Goal: Task Accomplishment & Management: Manage account settings

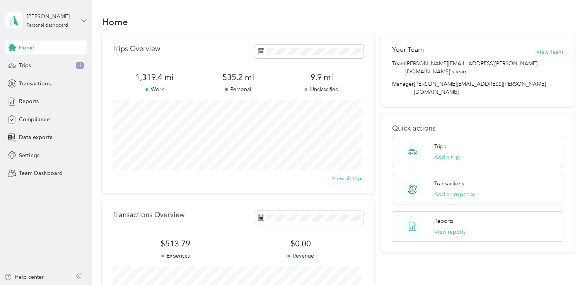
click at [83, 19] on icon at bounding box center [83, 20] width 5 height 5
click at [43, 63] on div "Team dashboard" at bounding box center [32, 64] width 41 height 8
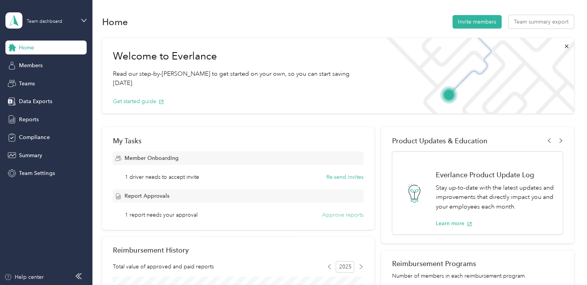
click at [342, 215] on button "Approve reports" at bounding box center [342, 215] width 41 height 8
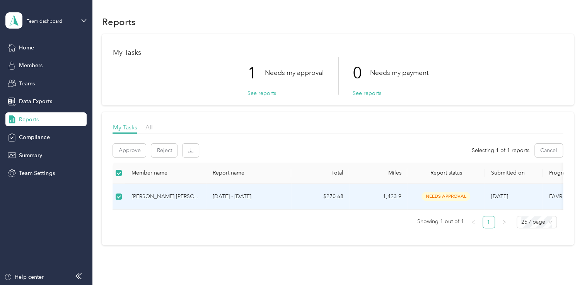
click at [127, 194] on td "[PERSON_NAME] [PERSON_NAME]" at bounding box center [165, 197] width 81 height 26
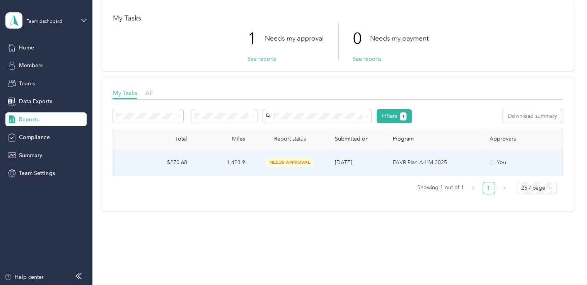
scroll to position [0, 158]
click at [283, 162] on span "needs approval" at bounding box center [288, 162] width 49 height 9
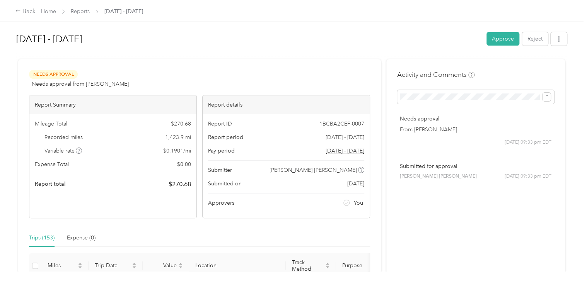
drag, startPoint x: 278, startPoint y: 189, endPoint x: 284, endPoint y: 208, distance: 19.7
click at [284, 208] on div "Report ID 1BCBA2CEF-0007 Report period Aug 1 - 31, 2025 Pay period Aug 1 - 31, …" at bounding box center [286, 166] width 167 height 104
drag, startPoint x: 284, startPoint y: 208, endPoint x: 263, endPoint y: 226, distance: 27.9
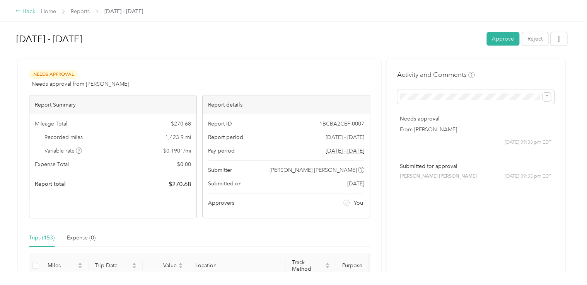
click at [26, 10] on div "Back" at bounding box center [25, 11] width 20 height 9
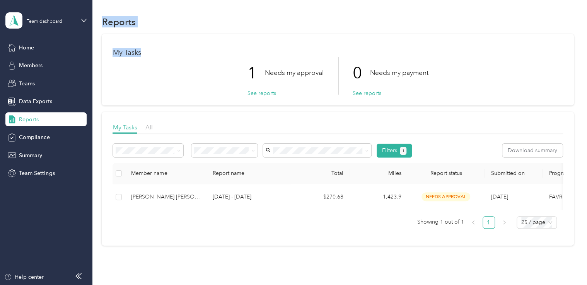
drag, startPoint x: 187, startPoint y: 29, endPoint x: 342, endPoint y: 35, distance: 154.8
click at [342, 35] on section "Team dashboard Home Members Teams Data Exports Reports Compliance Summary Team …" at bounding box center [291, 142] width 583 height 285
drag, startPoint x: 342, startPoint y: 35, endPoint x: 465, endPoint y: 35, distance: 122.9
click at [465, 35] on div "My Tasks 1 Needs my approval See reports 0 Needs my payment See reports" at bounding box center [338, 70] width 472 height 72
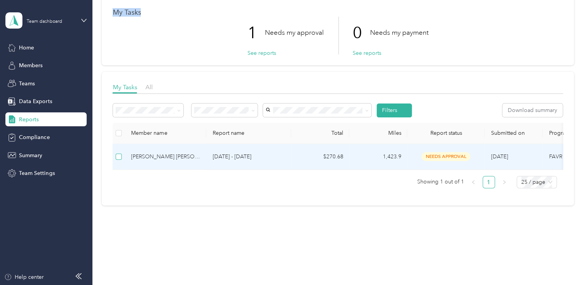
scroll to position [46, 0]
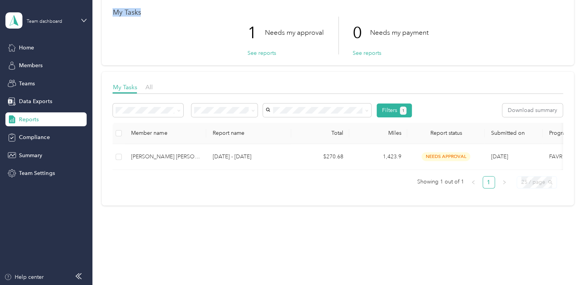
click at [548, 182] on span "25 / page" at bounding box center [536, 183] width 31 height 12
click at [535, 154] on div "50 / page" at bounding box center [536, 154] width 27 height 9
click at [549, 183] on span "50 / page" at bounding box center [536, 183] width 31 height 12
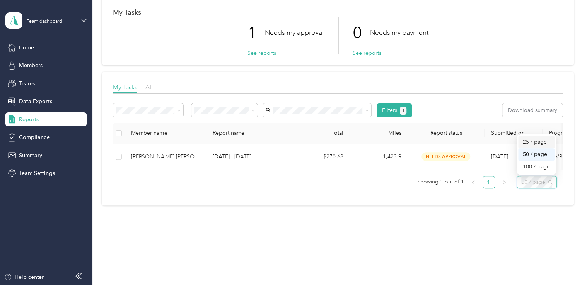
click at [530, 140] on div "25 / page" at bounding box center [536, 142] width 27 height 9
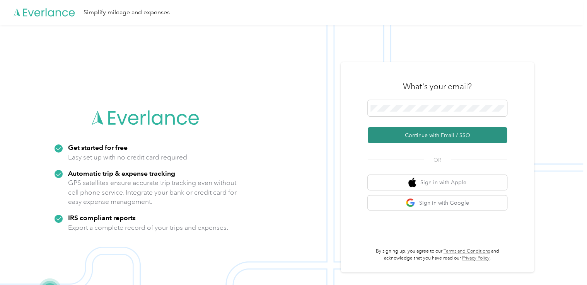
click at [436, 133] on button "Continue with Email / SSO" at bounding box center [437, 135] width 139 height 16
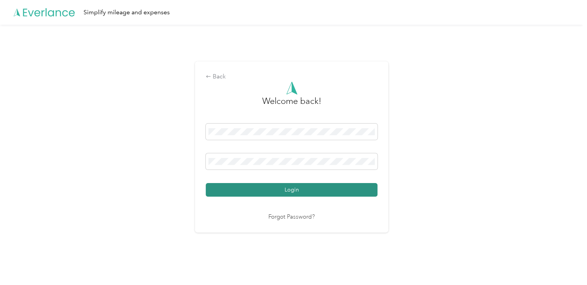
click at [292, 189] on button "Login" at bounding box center [292, 190] width 172 height 14
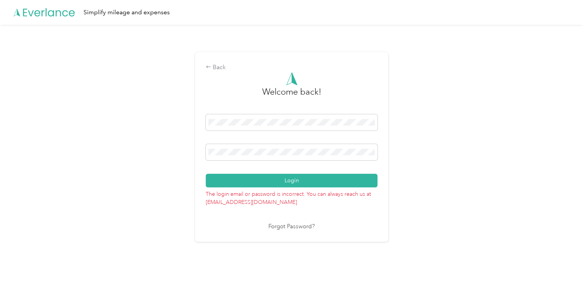
click at [403, 181] on div "Back Welcome back! Login The login email or password is incorrect. You can alwa…" at bounding box center [291, 150] width 583 height 251
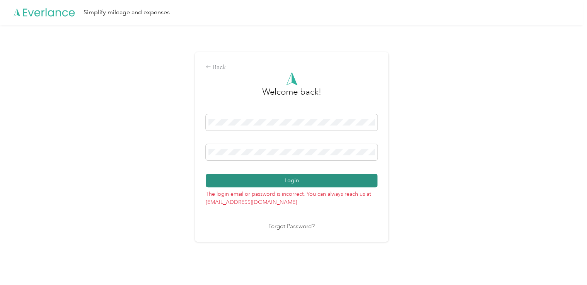
click at [292, 180] on button "Login" at bounding box center [292, 181] width 172 height 14
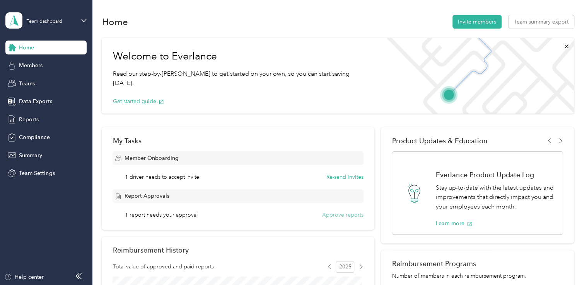
click at [337, 214] on button "Approve reports" at bounding box center [342, 215] width 41 height 8
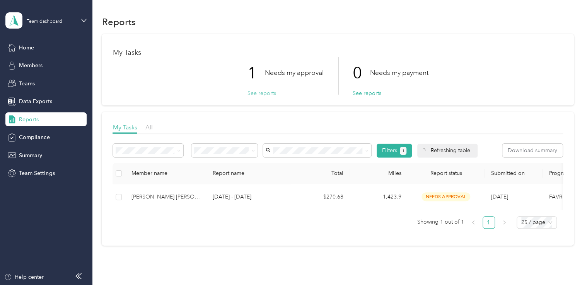
click at [257, 92] on button "See reports" at bounding box center [261, 93] width 29 height 8
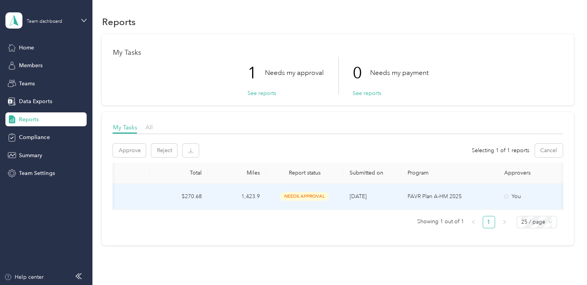
scroll to position [0, 195]
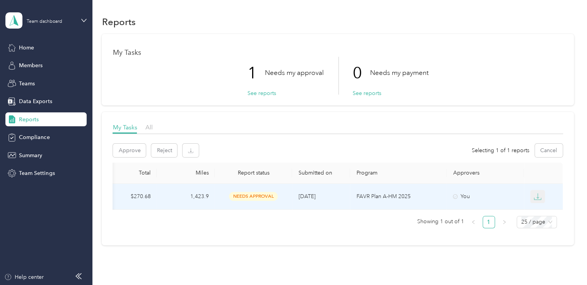
click at [535, 195] on icon "button" at bounding box center [538, 197] width 8 height 8
click at [308, 222] on ul "Showing 1 out of 1 1 25 / page" at bounding box center [335, 222] width 444 height 12
click at [409, 170] on th "Program" at bounding box center [398, 173] width 97 height 21
click at [418, 146] on div "Approve Reject Selecting 1 of 1 reports Cancel" at bounding box center [338, 151] width 450 height 14
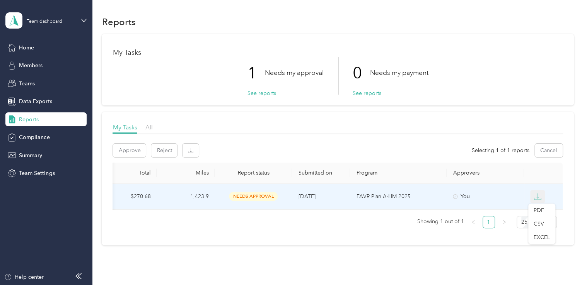
click at [537, 194] on icon "button" at bounding box center [538, 197] width 8 height 8
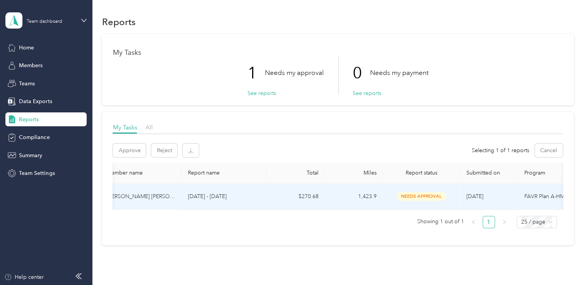
scroll to position [0, 0]
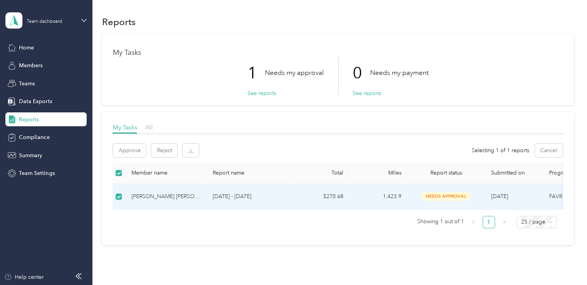
click at [445, 196] on span "needs approval" at bounding box center [445, 196] width 49 height 9
click at [443, 196] on span "needs approval" at bounding box center [445, 197] width 49 height 9
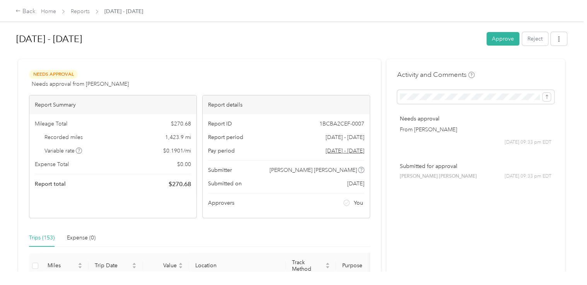
click at [377, 274] on div "Back Home Reports [DATE] - [DATE] [DATE] - [DATE] Approve Reject Needs Approval…" at bounding box center [291, 142] width 583 height 285
drag, startPoint x: 382, startPoint y: 255, endPoint x: 459, endPoint y: 246, distance: 77.9
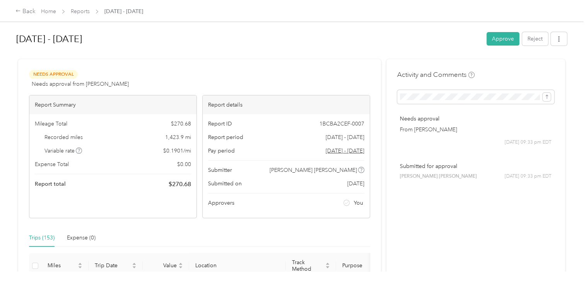
click at [42, 237] on div "Trips (153)" at bounding box center [42, 238] width 26 height 9
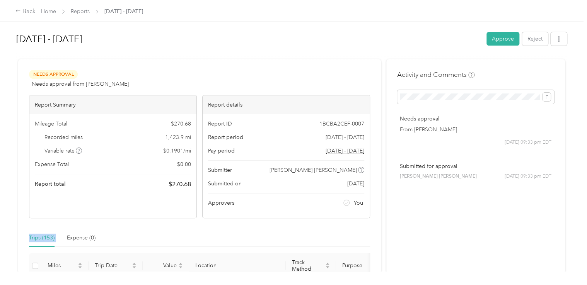
click at [42, 237] on div "Trips (153)" at bounding box center [42, 238] width 26 height 9
drag, startPoint x: 42, startPoint y: 237, endPoint x: 124, endPoint y: 223, distance: 83.1
drag, startPoint x: 156, startPoint y: 227, endPoint x: 159, endPoint y: 257, distance: 30.4
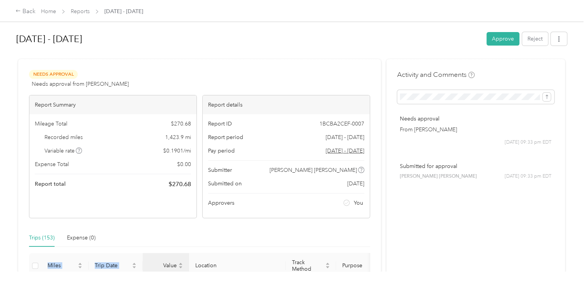
drag, startPoint x: 159, startPoint y: 257, endPoint x: 151, endPoint y: 230, distance: 28.3
click at [151, 230] on div "Trips (153) Expense (0)" at bounding box center [199, 238] width 341 height 18
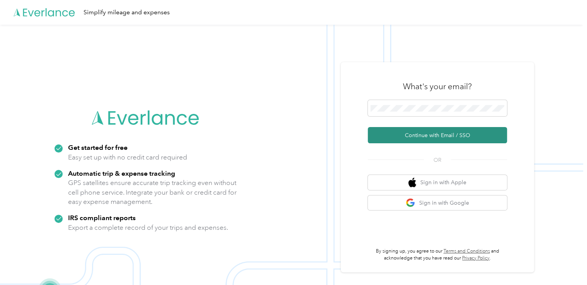
click at [445, 135] on button "Continue with Email / SSO" at bounding box center [437, 135] width 139 height 16
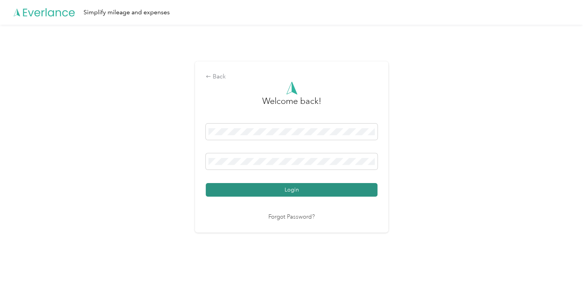
click at [291, 188] on button "Login" at bounding box center [292, 190] width 172 height 14
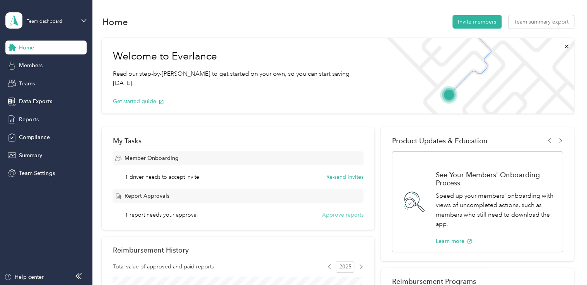
click at [346, 215] on button "Approve reports" at bounding box center [342, 215] width 41 height 8
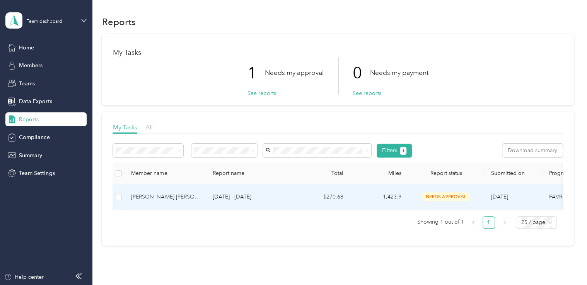
click at [445, 198] on span "needs approval" at bounding box center [445, 197] width 49 height 9
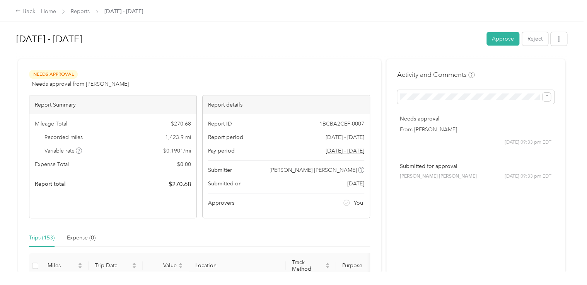
drag, startPoint x: 206, startPoint y: 48, endPoint x: 210, endPoint y: 24, distance: 24.3
click at [210, 24] on div "[DATE] - [DATE] Approve Reject Needs Approval Needs approval from [PERSON_NAME]…" at bounding box center [291, 136] width 583 height 272
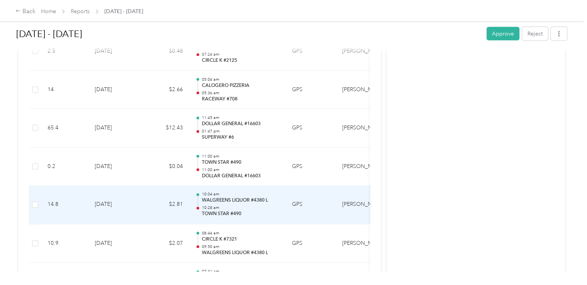
scroll to position [747, 0]
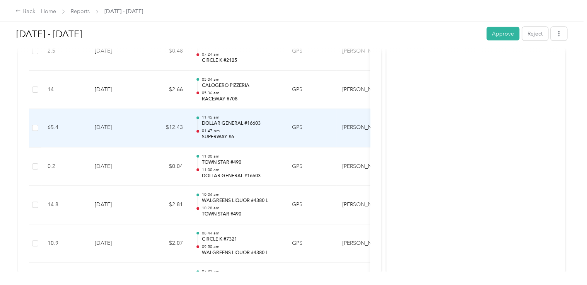
click at [231, 129] on p "01:47 pm" at bounding box center [240, 131] width 78 height 5
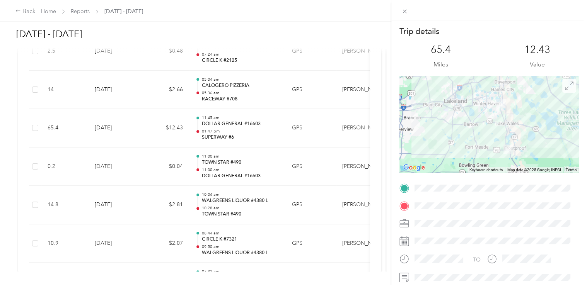
click at [565, 84] on icon at bounding box center [569, 86] width 9 height 9
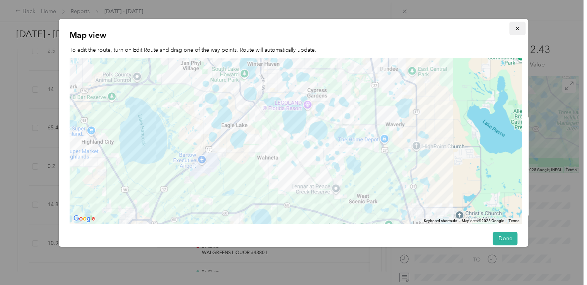
click at [516, 29] on icon "button" at bounding box center [517, 28] width 3 height 3
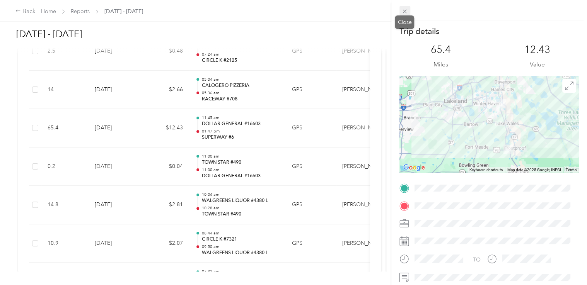
click at [404, 10] on icon at bounding box center [404, 11] width 7 height 7
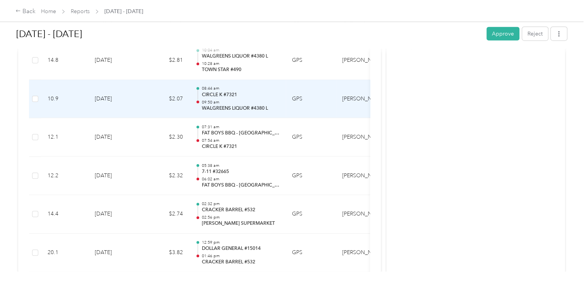
scroll to position [892, 0]
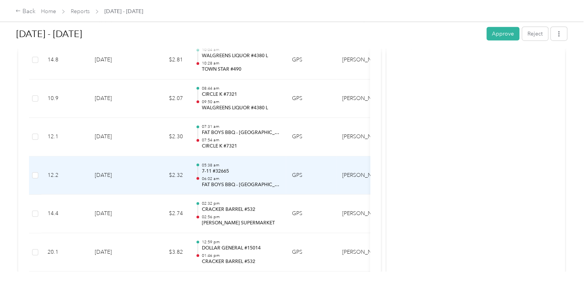
click at [245, 163] on p "05:38 am" at bounding box center [240, 165] width 78 height 5
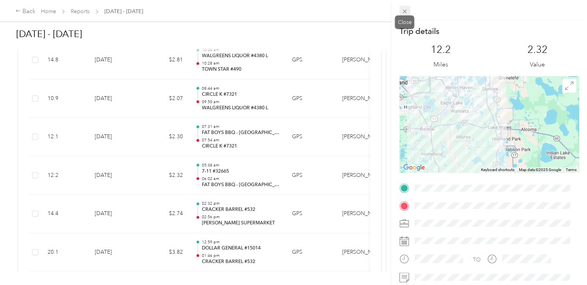
click at [404, 9] on icon at bounding box center [404, 11] width 7 height 7
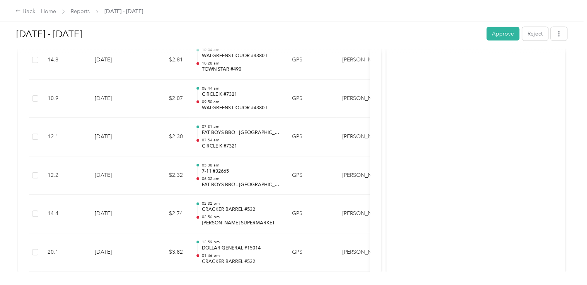
click at [404, 9] on div at bounding box center [293, 142] width 587 height 285
click at [404, 9] on div "Back Home Reports Aug 1 - 31, 2025" at bounding box center [293, 11] width 587 height 22
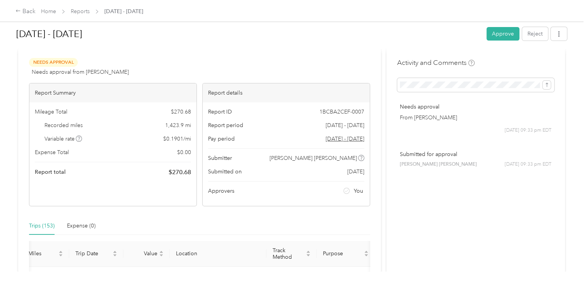
scroll to position [9, 0]
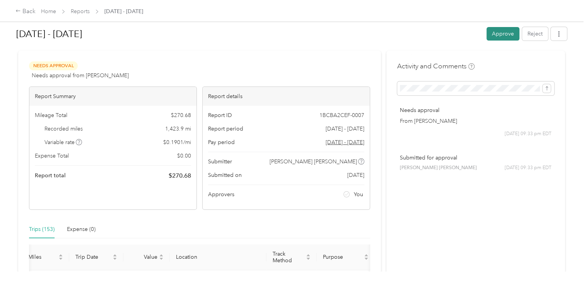
click at [501, 33] on button "Approve" at bounding box center [502, 34] width 33 height 14
